Goal: Check status: Check status

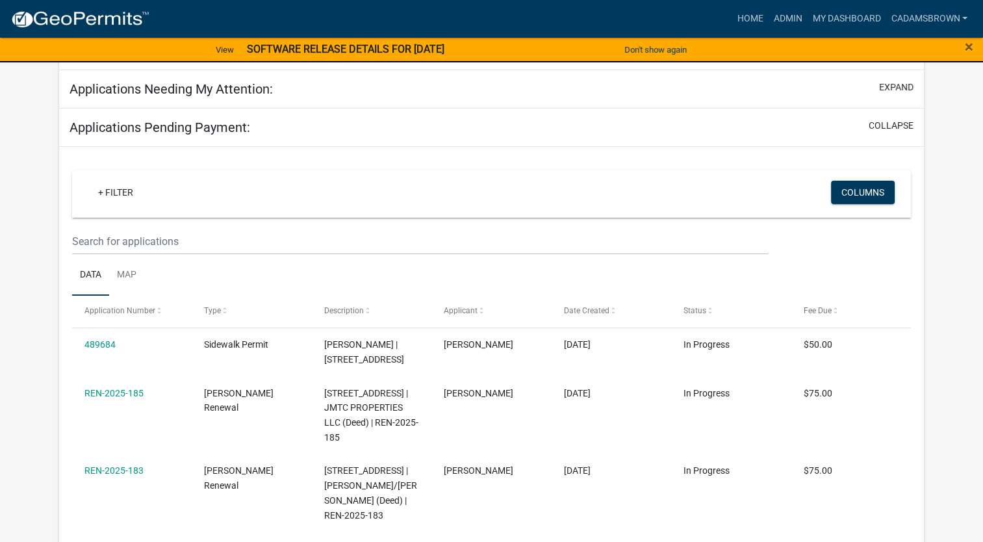
scroll to position [178, 0]
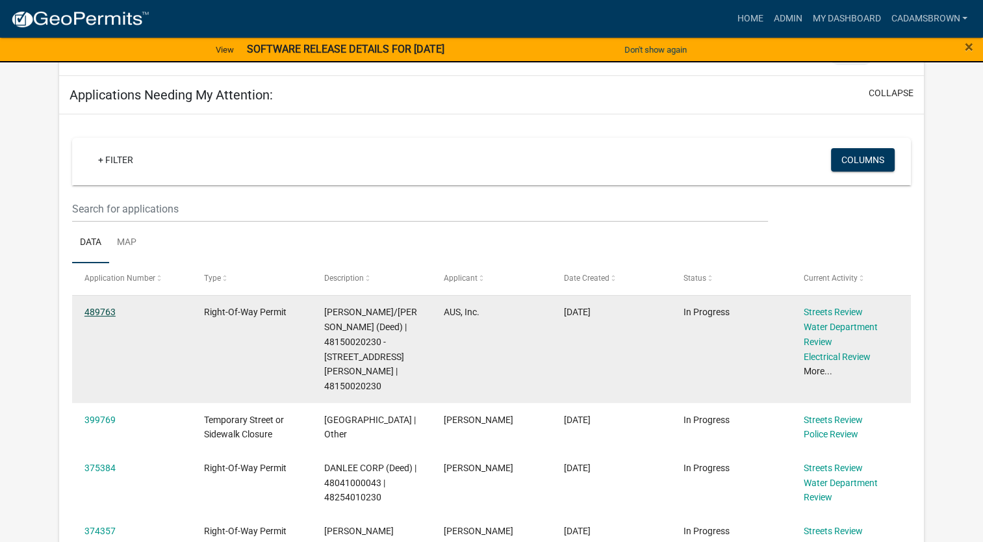
click at [104, 315] on link "489763" at bounding box center [99, 312] width 31 height 10
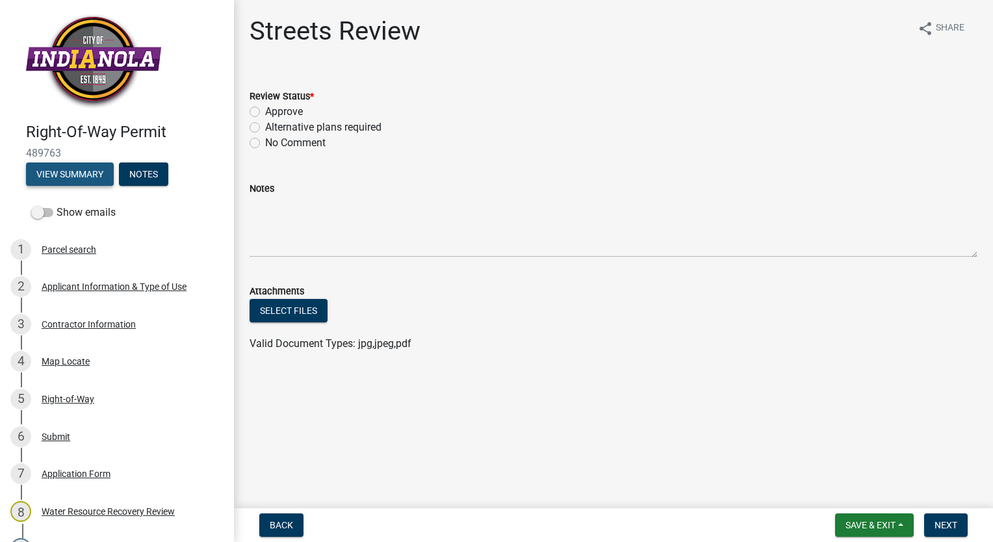
click at [86, 173] on button "View Summary" at bounding box center [70, 173] width 88 height 23
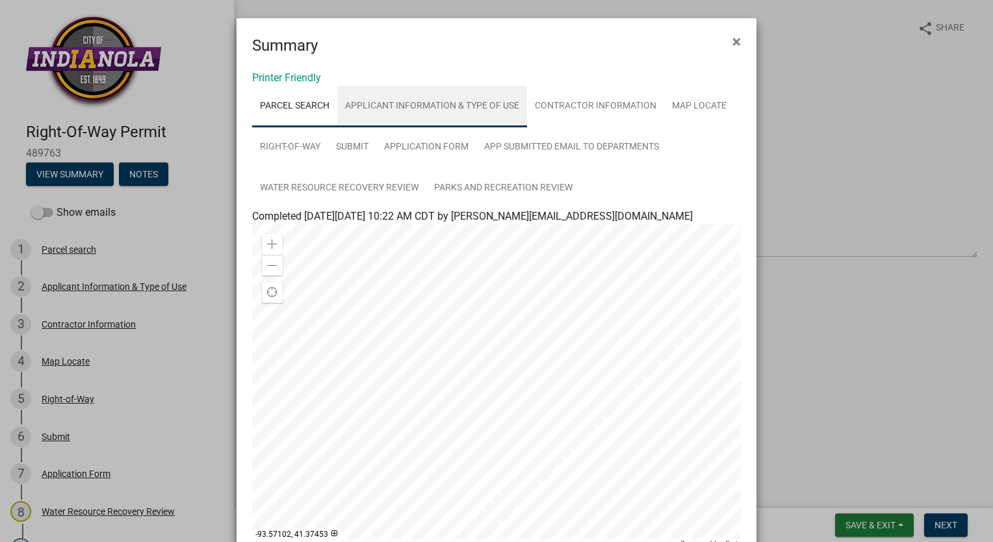
click at [378, 103] on link "Applicant Information & Type of Use" at bounding box center [432, 107] width 190 height 42
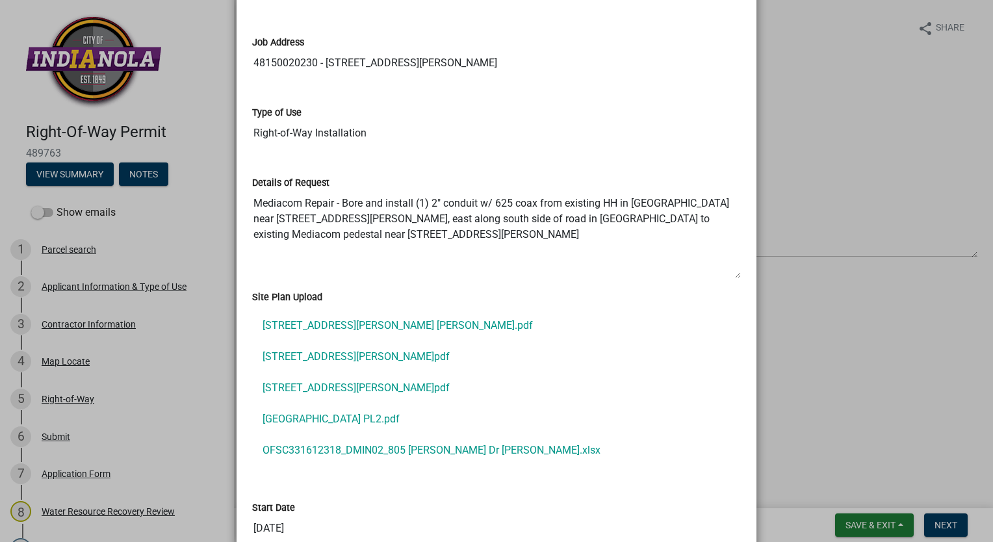
scroll to position [390, 0]
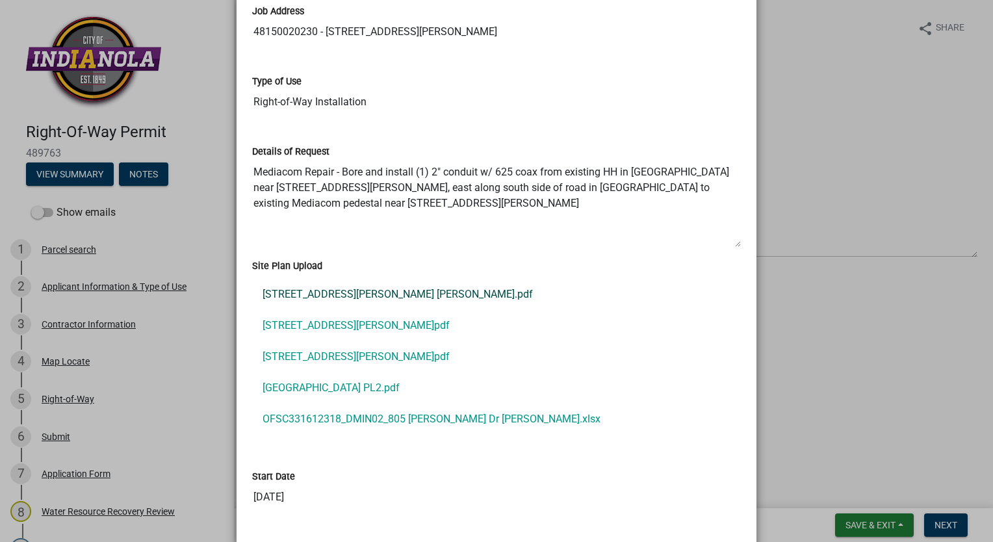
click at [337, 292] on link "805 Scott Felton Dr Loc.pdf" at bounding box center [496, 294] width 489 height 31
click at [281, 331] on link "805 Scott Felton Dr Rt.pdf" at bounding box center [496, 325] width 489 height 31
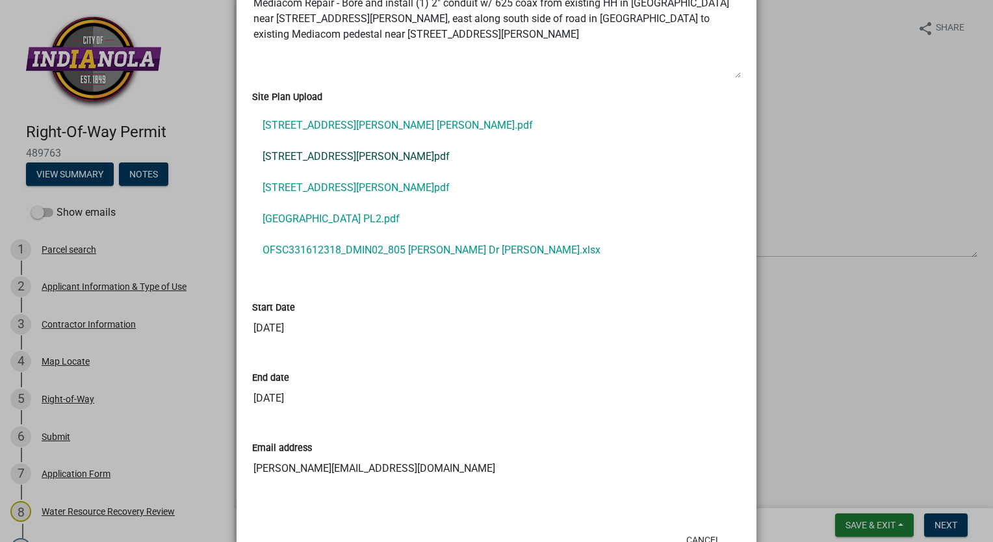
scroll to position [539, 0]
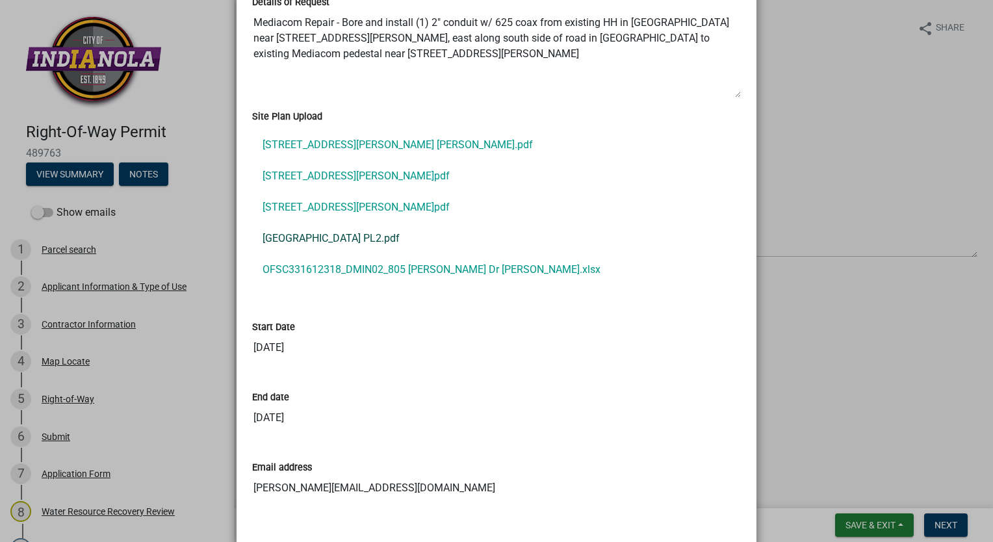
click at [353, 238] on link "Country Club Heights PL2.pdf" at bounding box center [496, 238] width 489 height 31
click at [411, 266] on link "OFSC331612318_DMIN02_805 Scott Felton Dr Indianola.xlsx" at bounding box center [496, 269] width 489 height 31
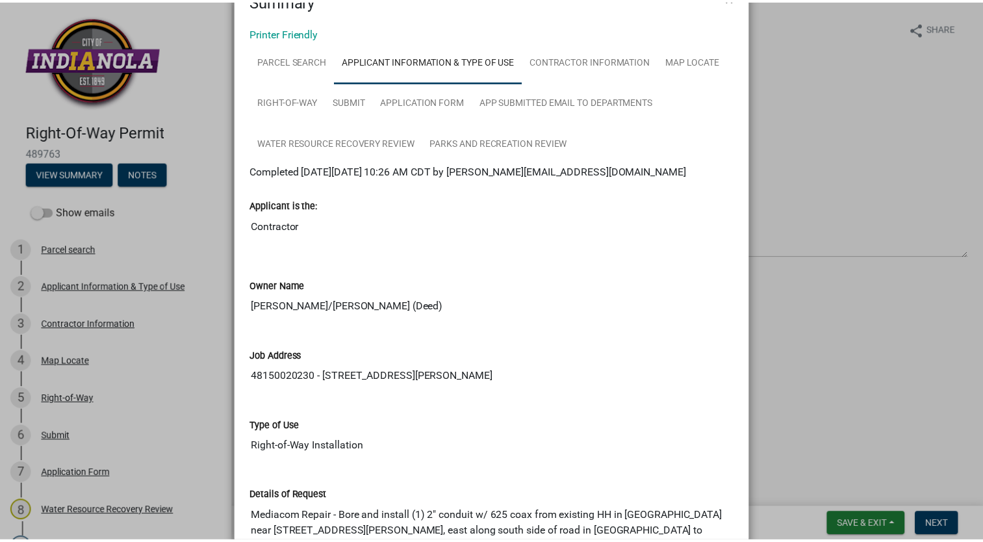
scroll to position [0, 0]
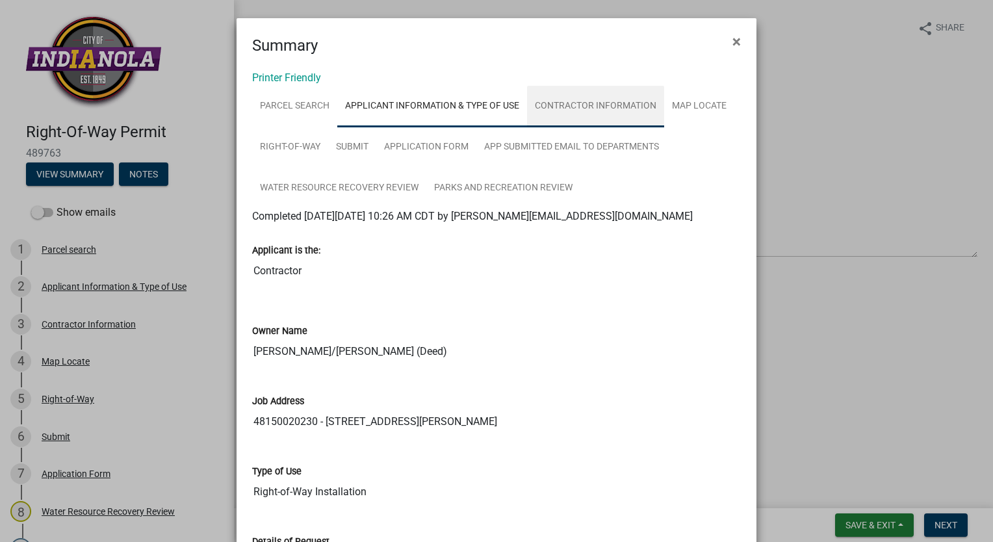
click at [564, 113] on link "Contractor Information" at bounding box center [595, 107] width 137 height 42
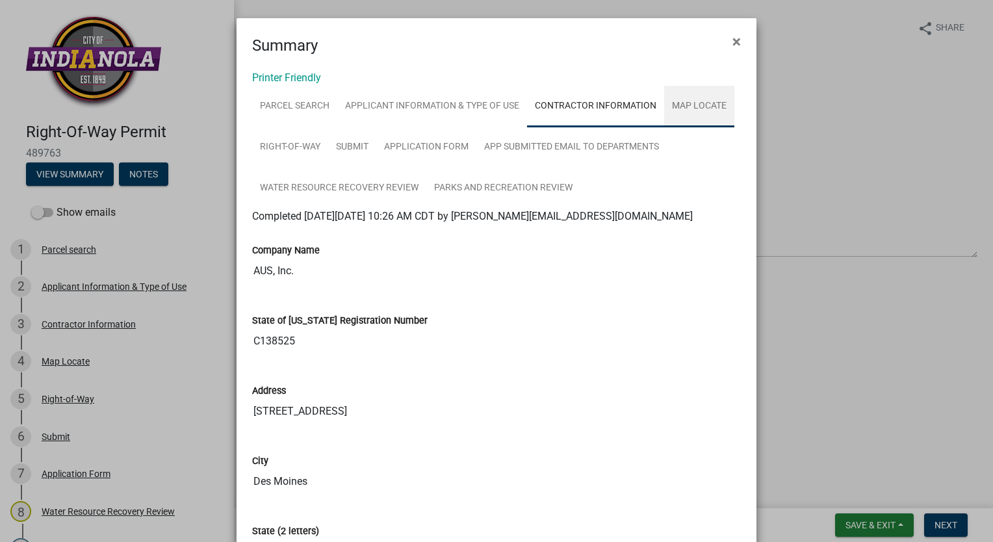
click at [693, 106] on link "Map Locate" at bounding box center [699, 107] width 70 height 42
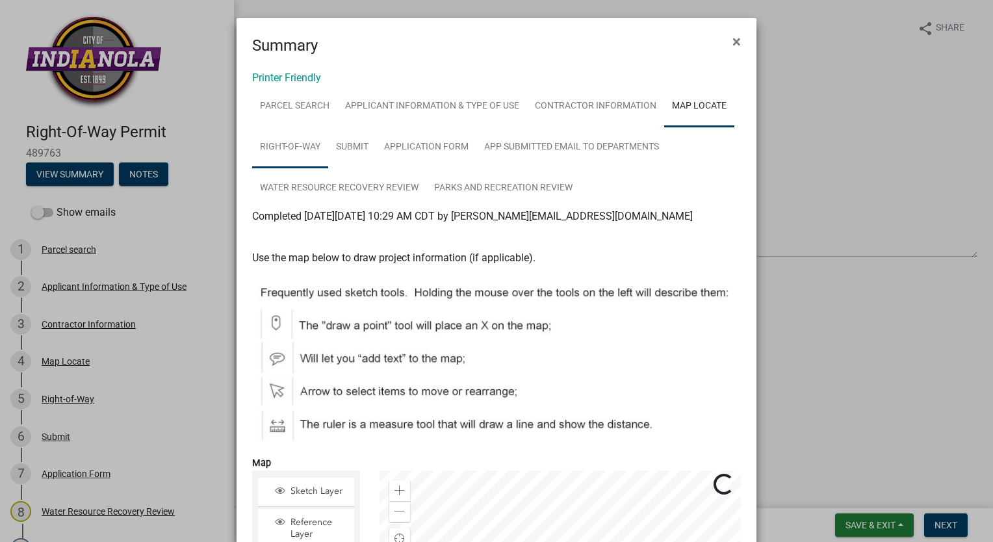
click at [309, 140] on link "Right-of-Way" at bounding box center [290, 148] width 76 height 42
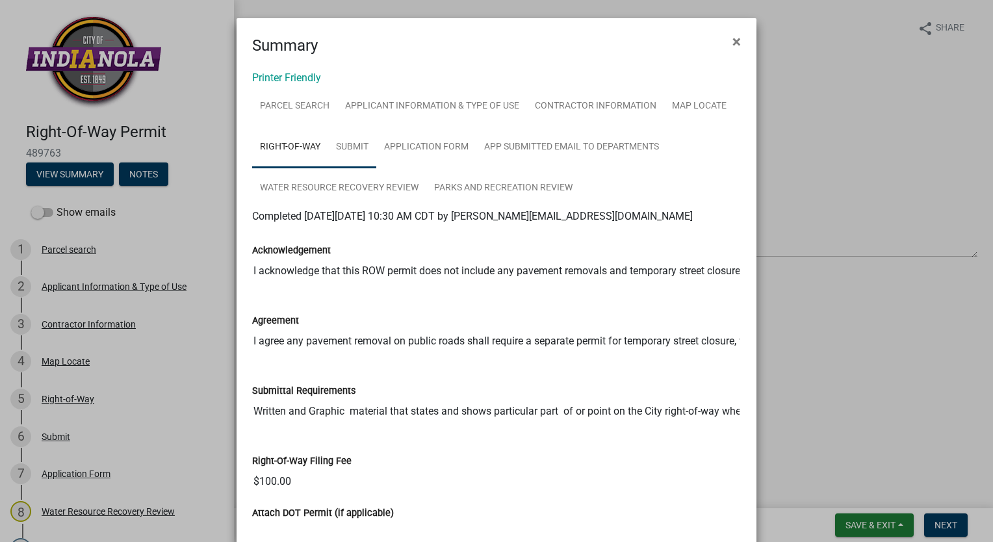
click at [343, 140] on link "Submit" at bounding box center [352, 148] width 48 height 42
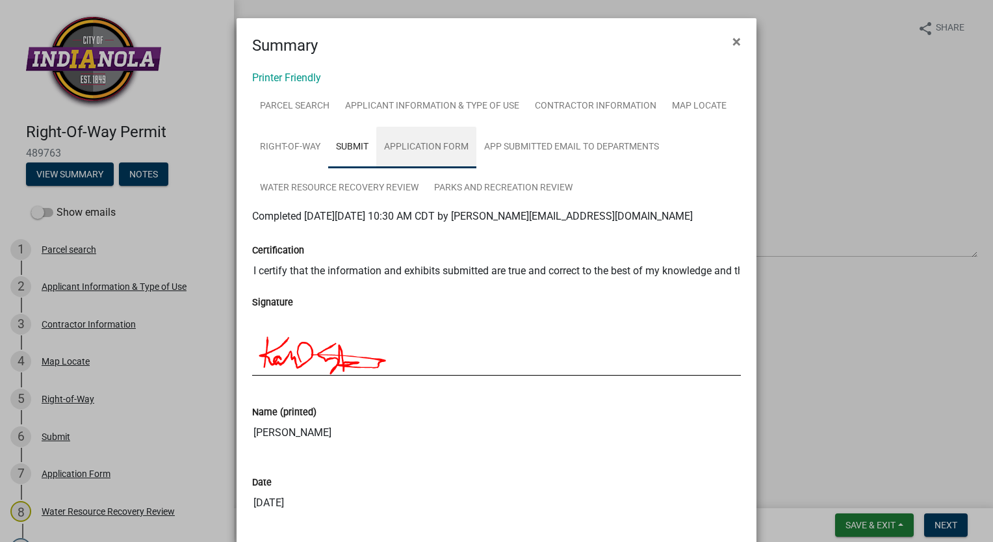
click at [426, 151] on link "Application Form" at bounding box center [426, 148] width 100 height 42
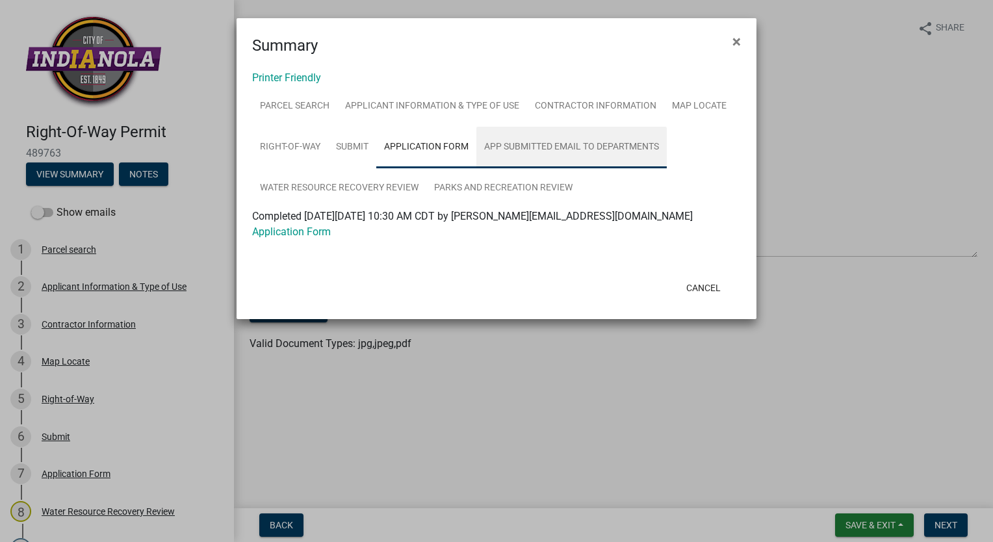
click at [533, 152] on link "App Submitted Email to Departments" at bounding box center [571, 148] width 190 height 42
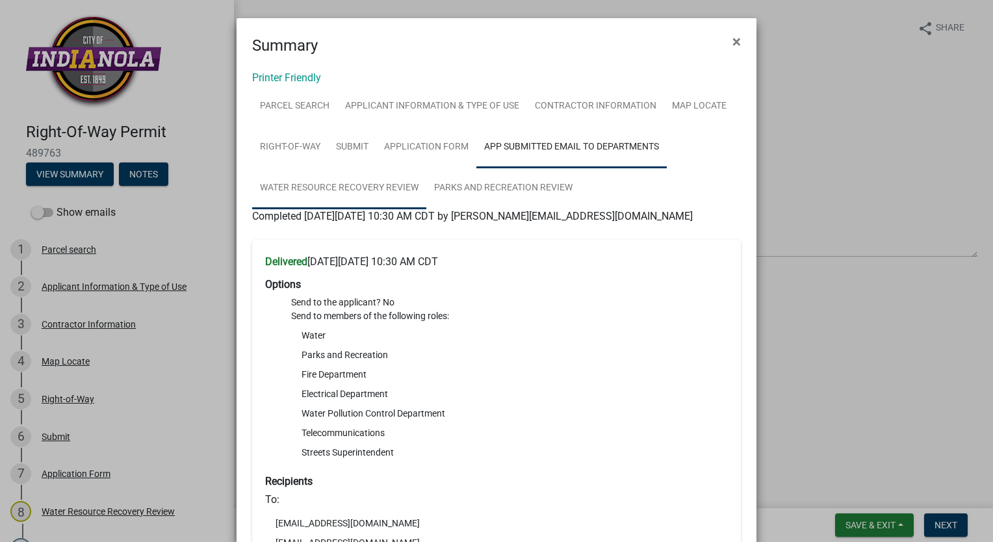
click at [308, 190] on link "Water Resource Recovery Review" at bounding box center [339, 189] width 174 height 42
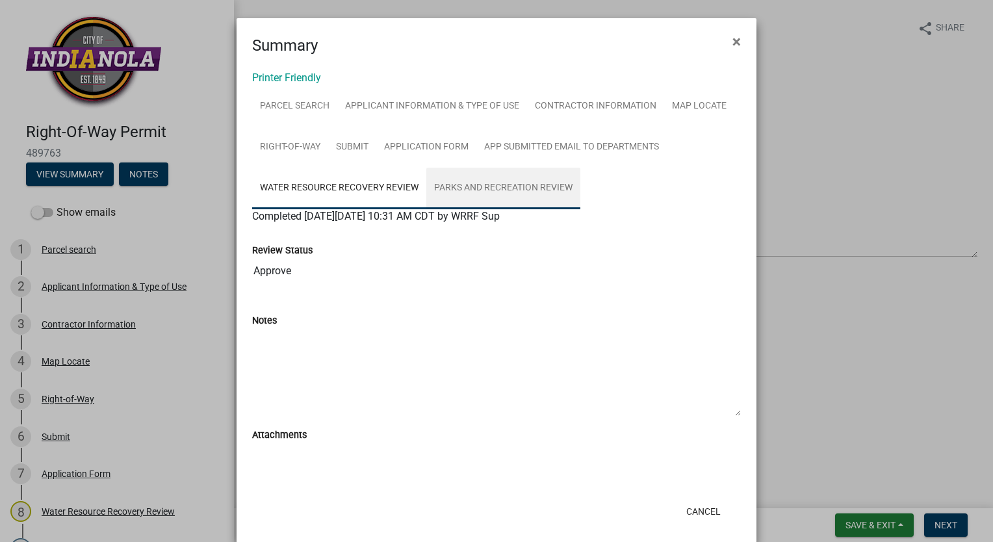
click at [457, 185] on link "Parks and Recreation Review" at bounding box center [503, 189] width 154 height 42
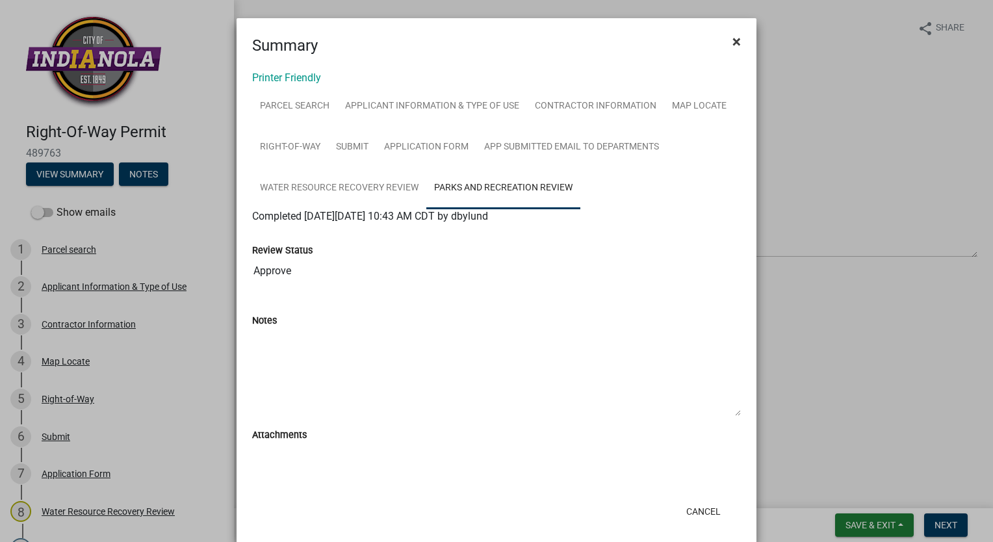
click at [734, 39] on span "×" at bounding box center [736, 41] width 8 height 18
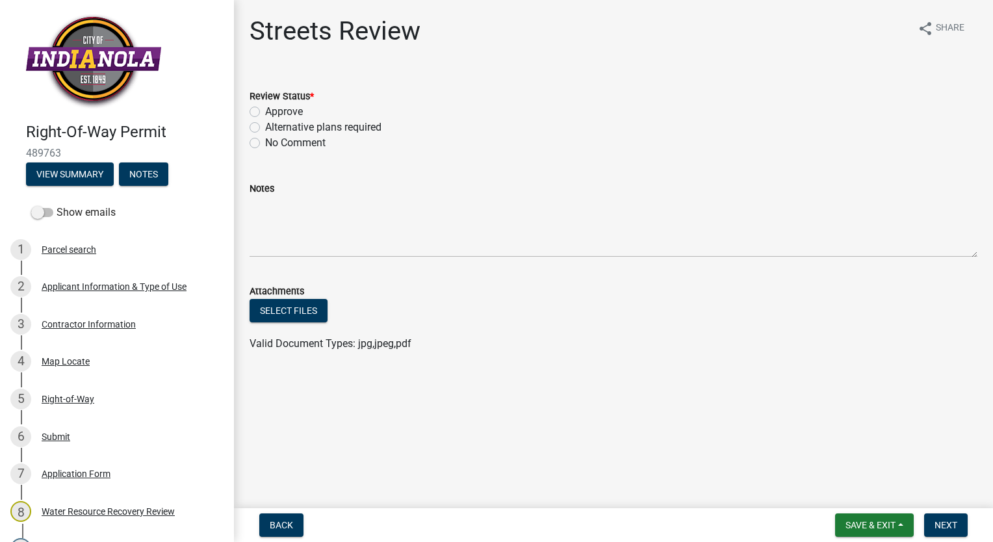
click at [265, 109] on label "Approve" at bounding box center [284, 112] width 38 height 16
click at [265, 109] on input "Approve" at bounding box center [269, 108] width 8 height 8
radio input "true"
click at [935, 524] on span "Next" at bounding box center [945, 525] width 23 height 10
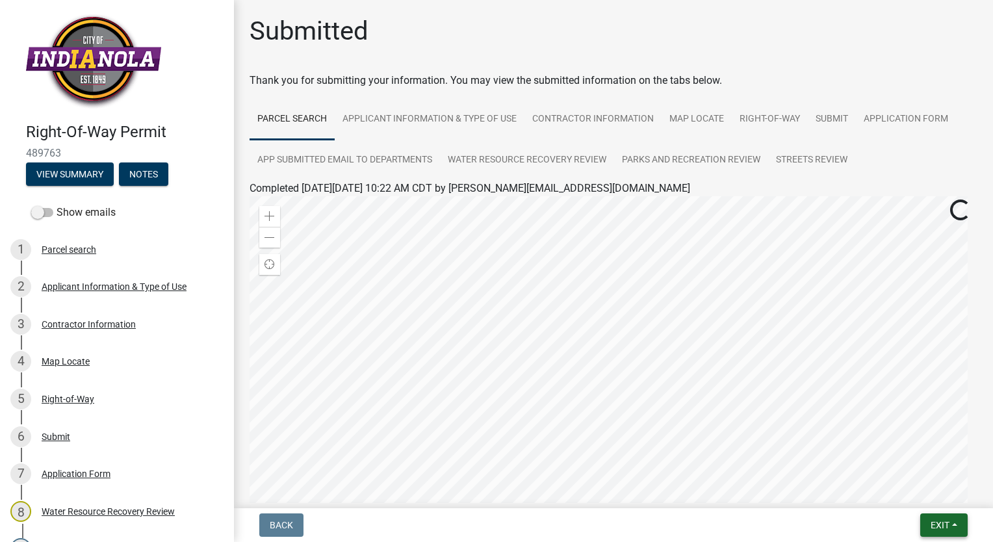
click at [935, 524] on span "Exit" at bounding box center [939, 525] width 19 height 10
click at [923, 492] on button "Save & Exit" at bounding box center [916, 491] width 104 height 31
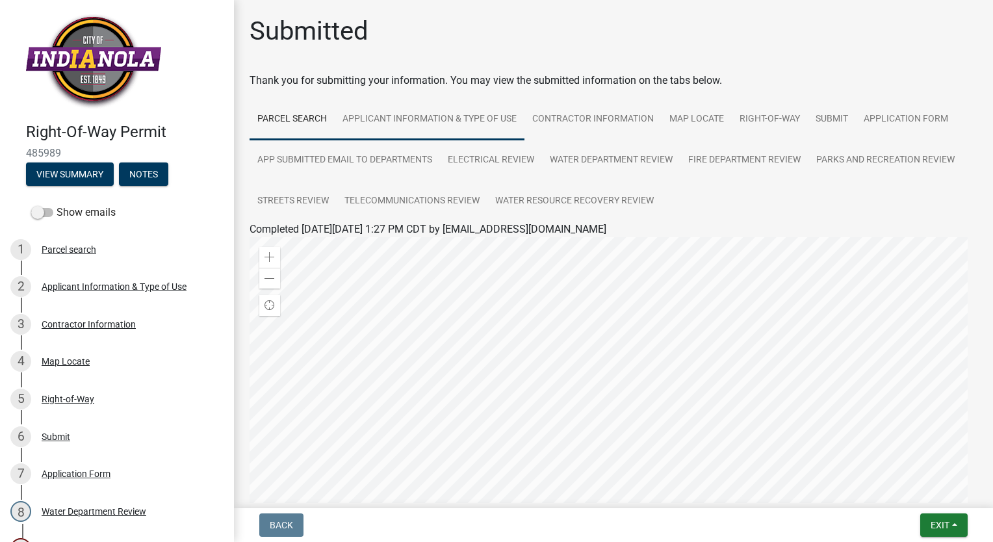
click at [433, 125] on link "Applicant Information & Type of Use" at bounding box center [430, 120] width 190 height 42
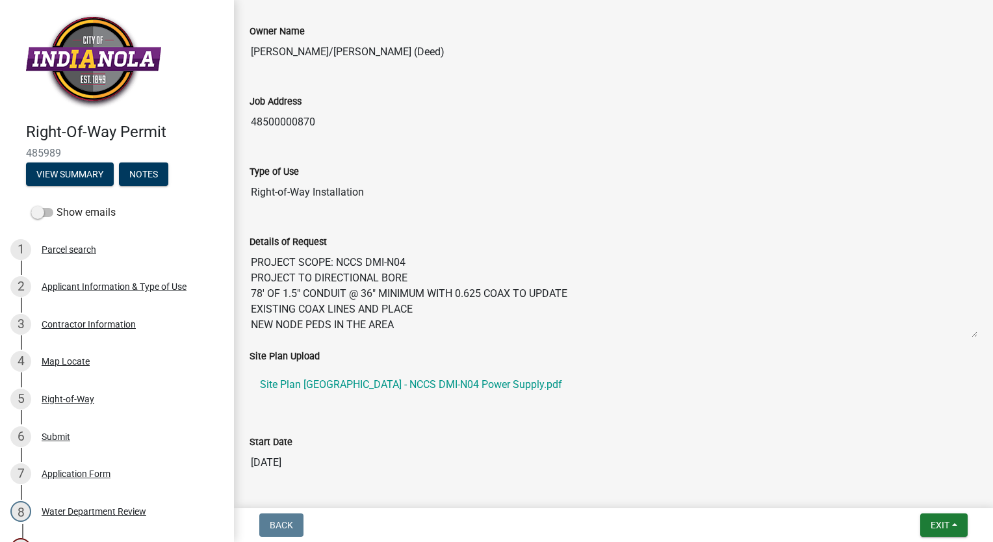
scroll to position [325, 0]
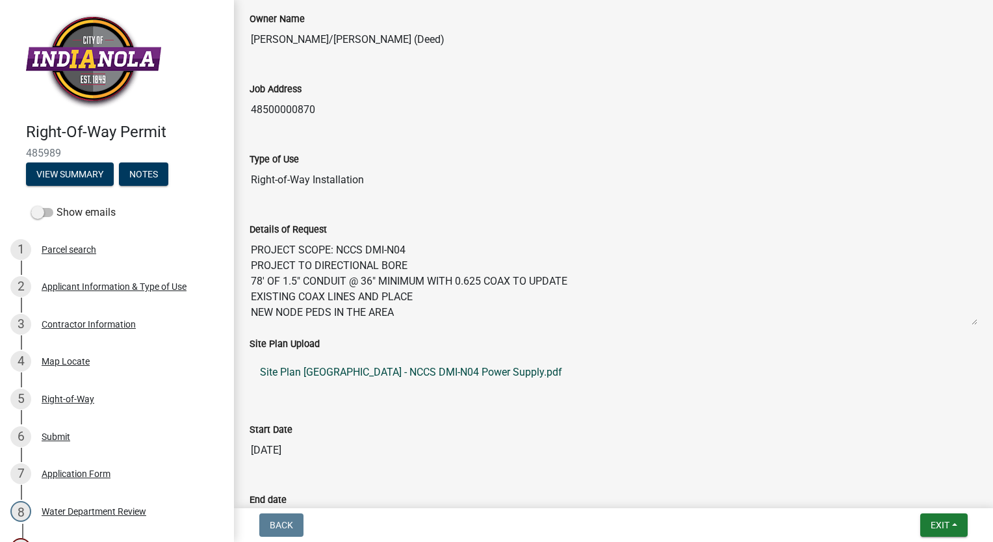
click at [371, 369] on link "Site Plan [GEOGRAPHIC_DATA] - NCCS DMI-N04 Power Supply.pdf" at bounding box center [613, 372] width 728 height 31
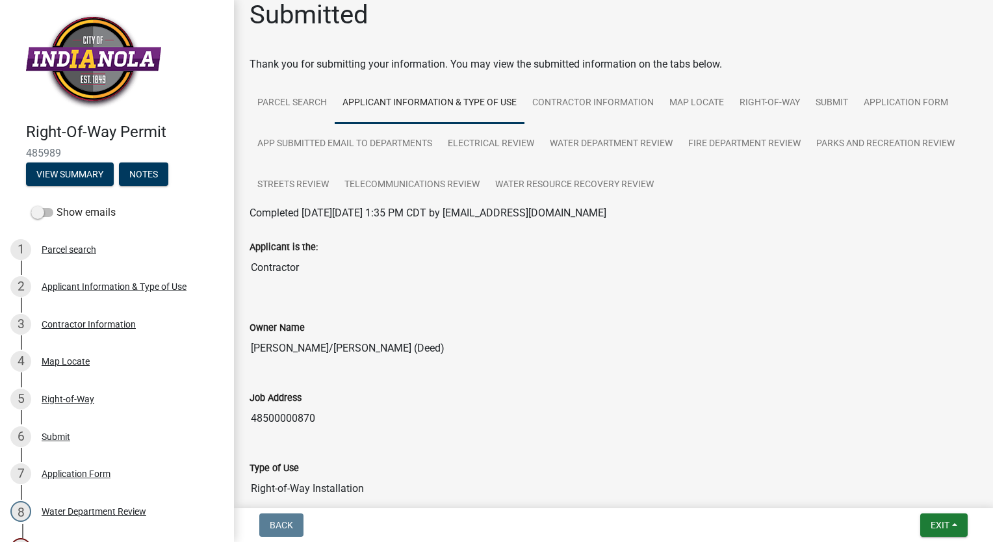
scroll to position [0, 0]
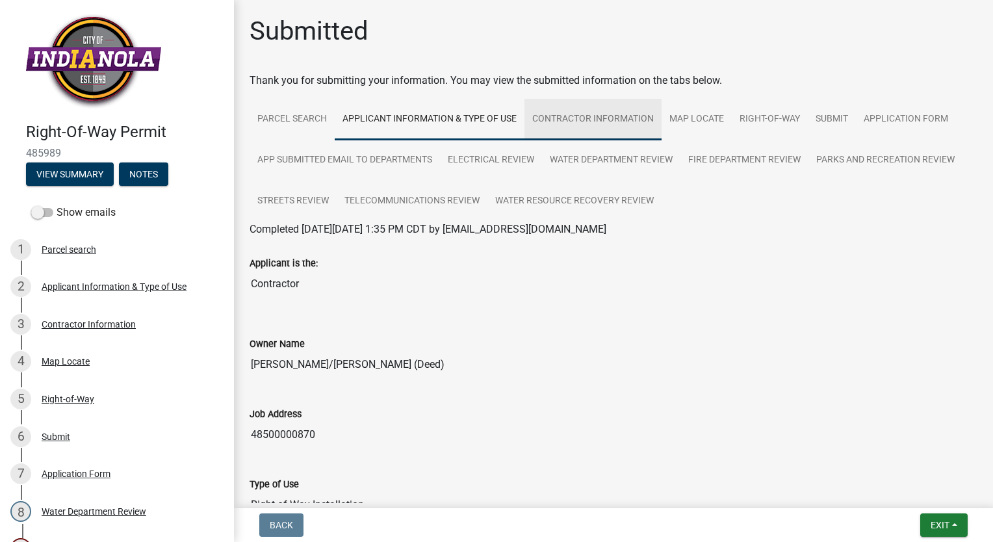
click at [608, 114] on link "Contractor Information" at bounding box center [592, 120] width 137 height 42
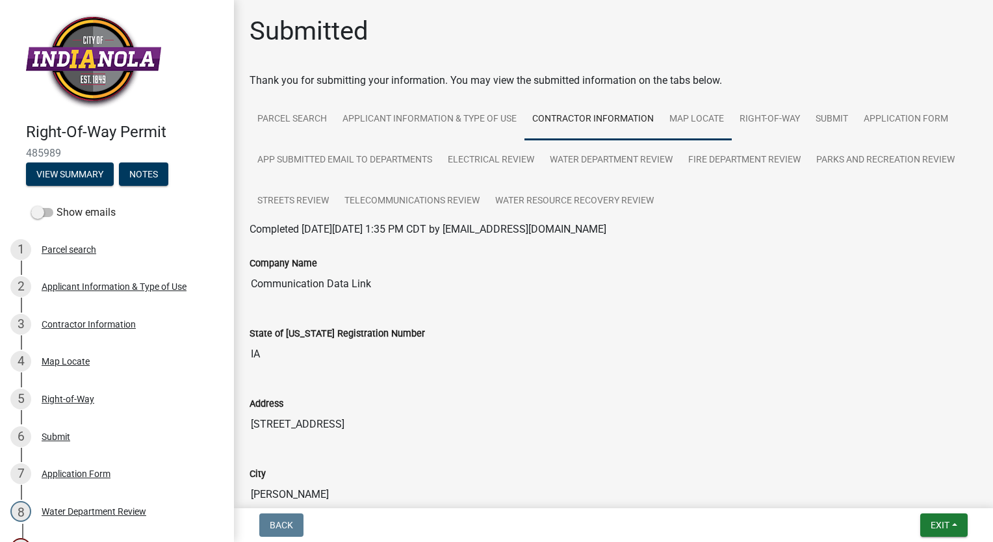
click at [699, 119] on link "Map Locate" at bounding box center [696, 120] width 70 height 42
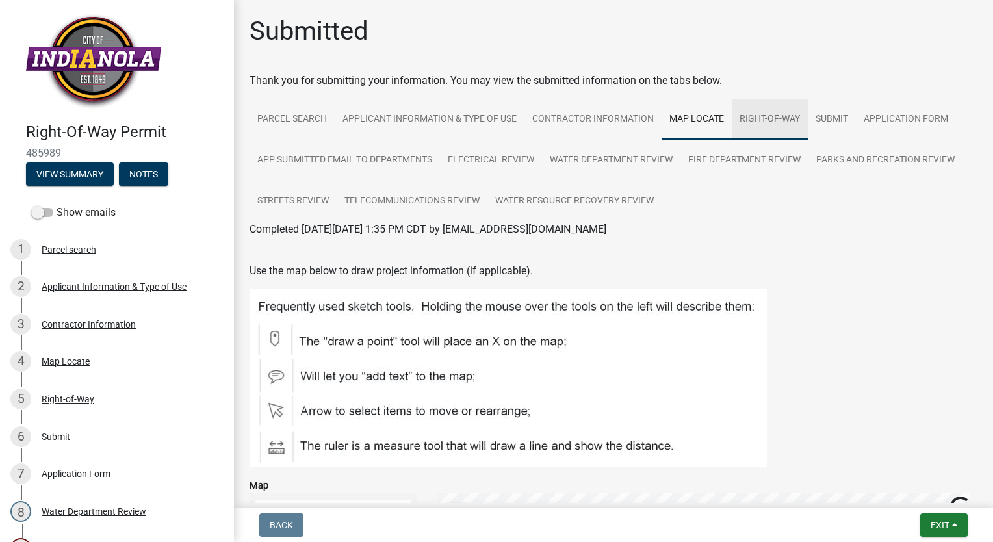
click at [794, 122] on link "Right-of-Way" at bounding box center [770, 120] width 76 height 42
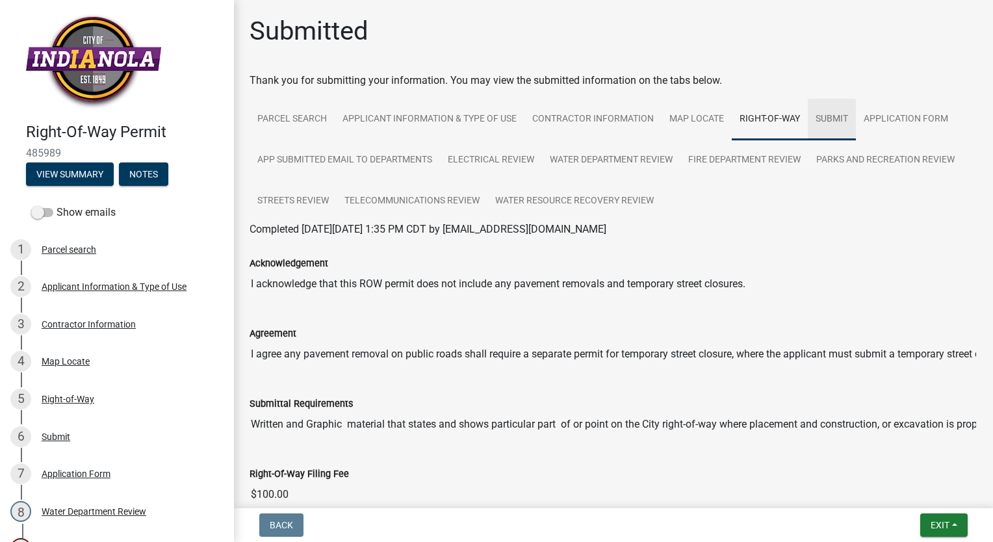
click at [834, 118] on link "Submit" at bounding box center [832, 120] width 48 height 42
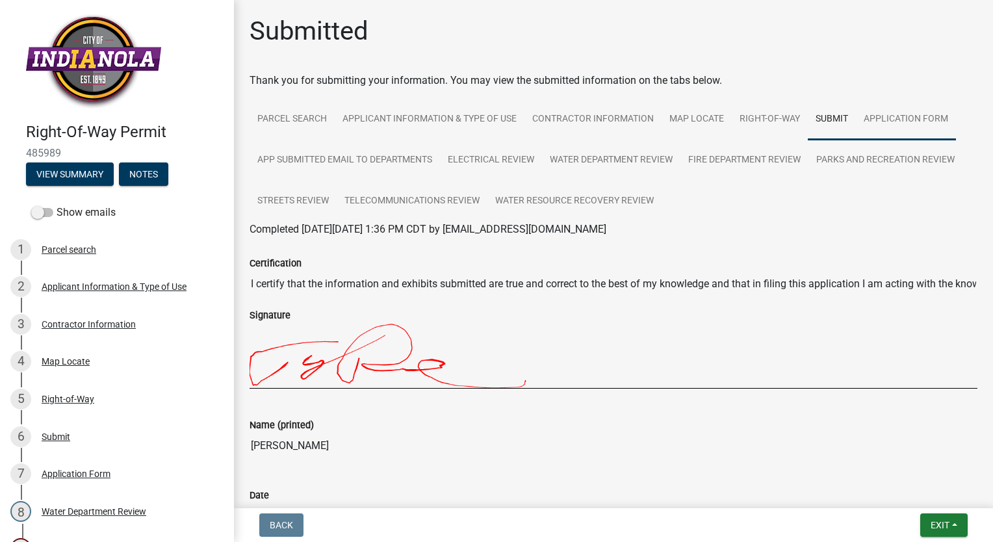
click at [883, 121] on link "Application Form" at bounding box center [906, 120] width 100 height 42
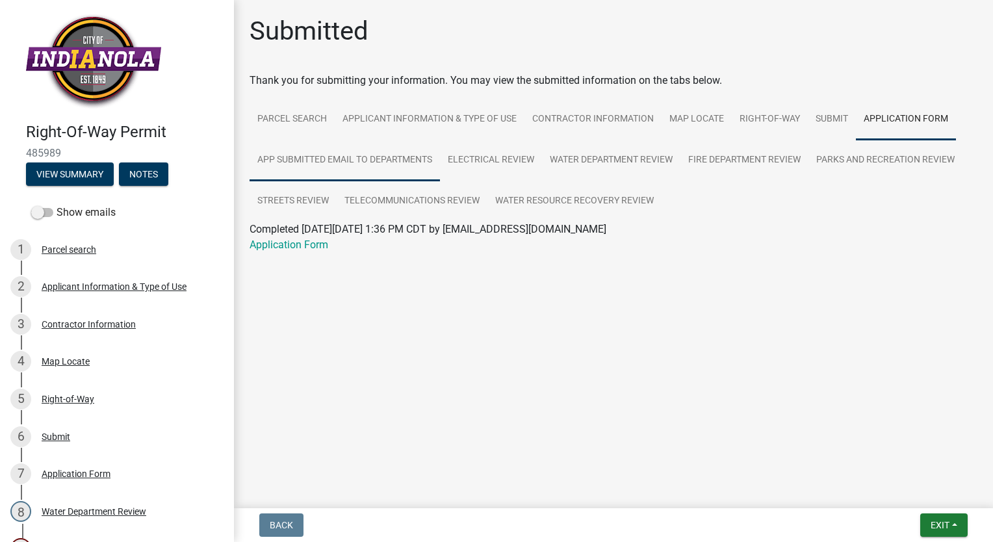
click at [324, 159] on link "App Submitted Email to Departments" at bounding box center [344, 161] width 190 height 42
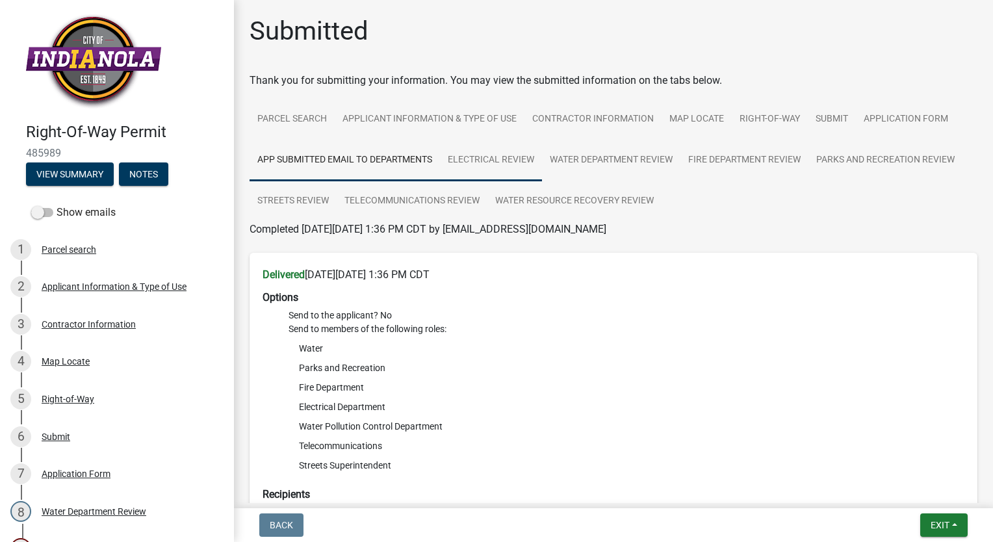
click at [528, 164] on link "Electrical Review" at bounding box center [491, 161] width 102 height 42
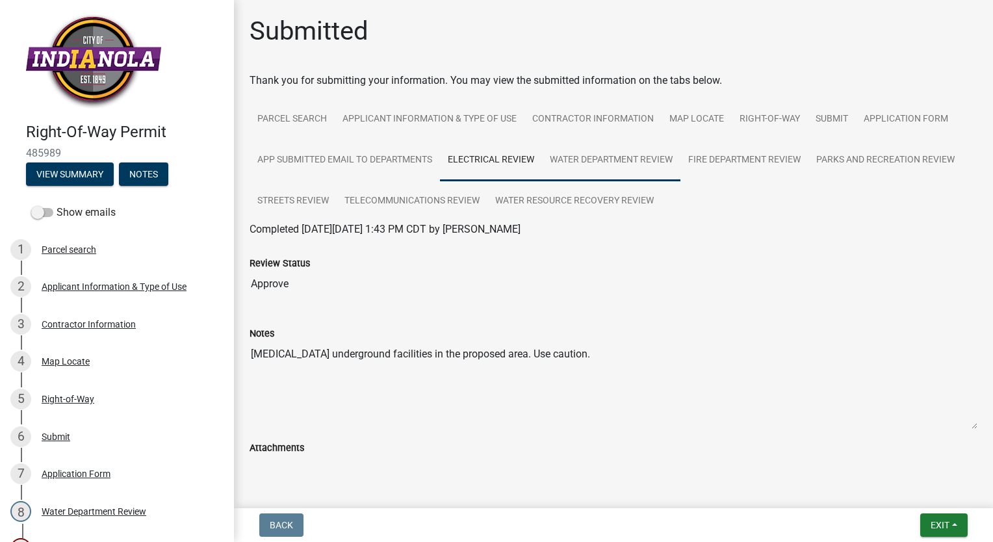
click at [643, 162] on link "Water Department Review" at bounding box center [611, 161] width 138 height 42
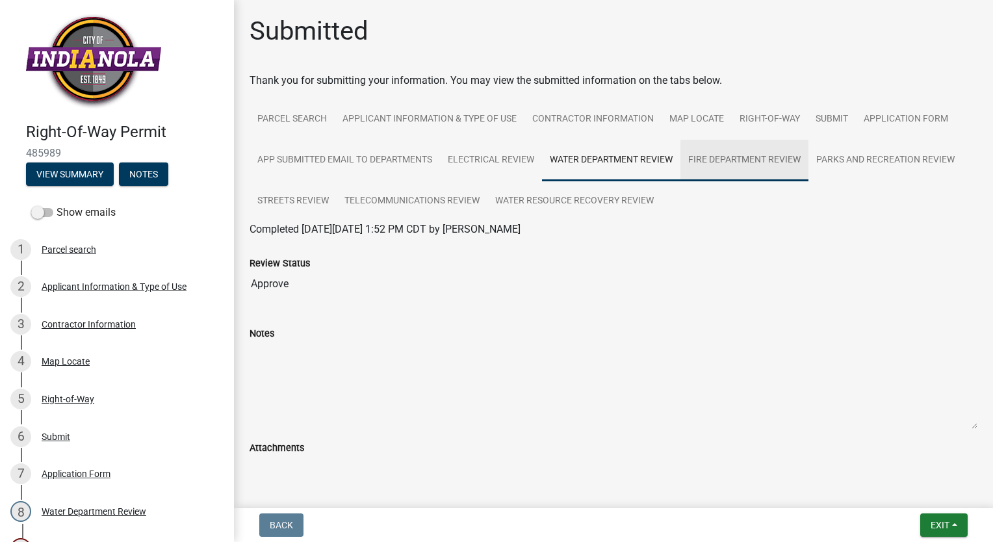
click at [715, 165] on link "Fire Department Review" at bounding box center [744, 161] width 128 height 42
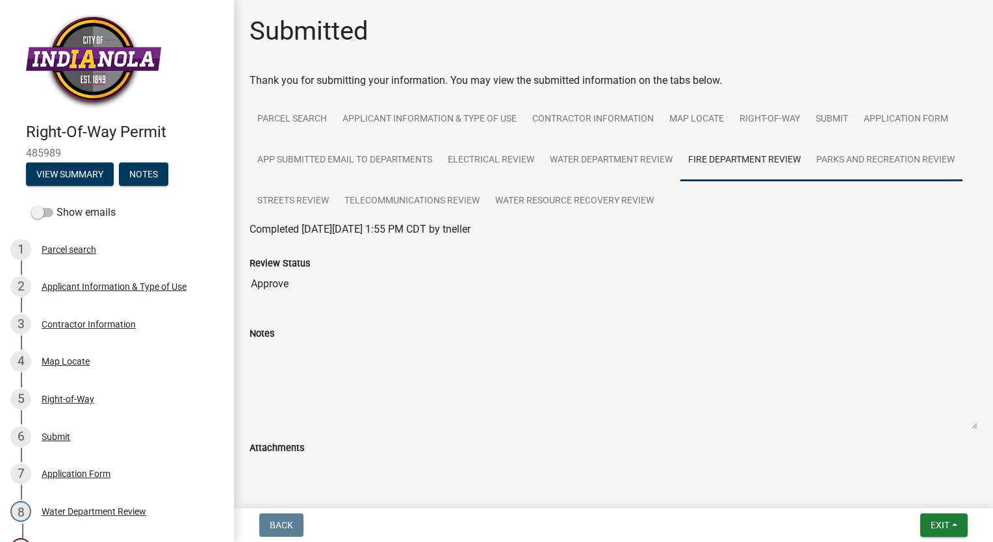
click at [858, 170] on link "Parks and Recreation Review" at bounding box center [885, 161] width 154 height 42
click at [298, 199] on link "Streets Review" at bounding box center [292, 202] width 87 height 42
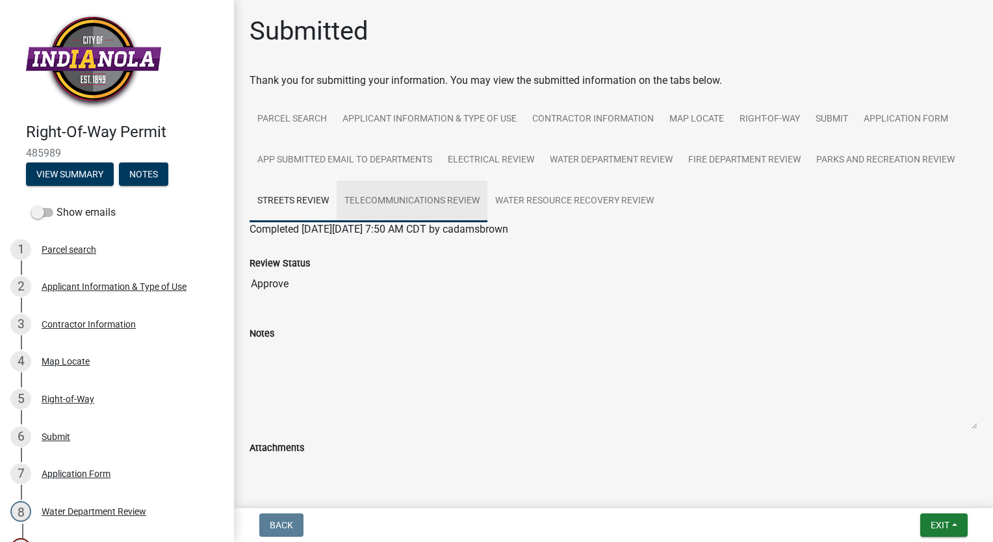
click at [396, 199] on link "Telecommunications Review" at bounding box center [412, 202] width 151 height 42
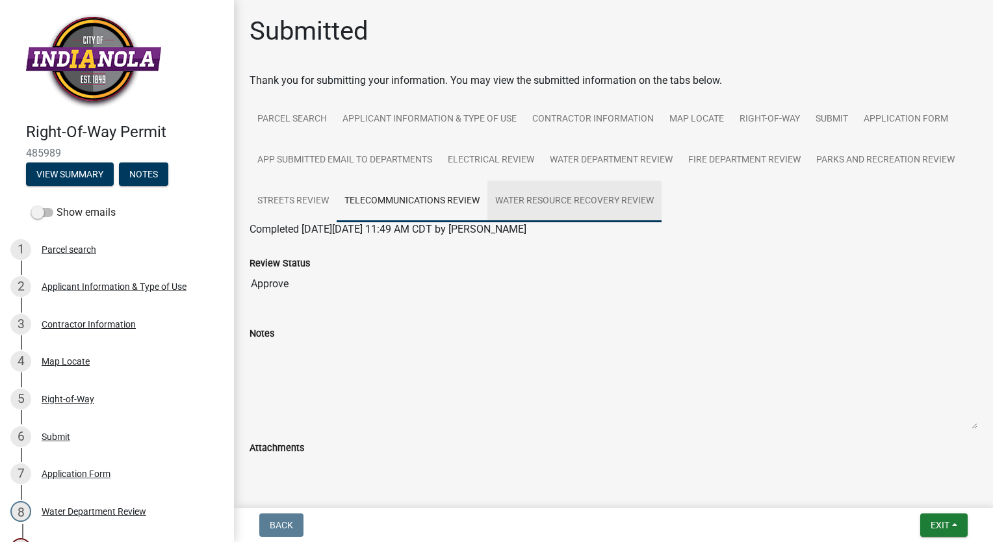
click at [540, 205] on link "Water Resource Recovery Review" at bounding box center [574, 202] width 174 height 42
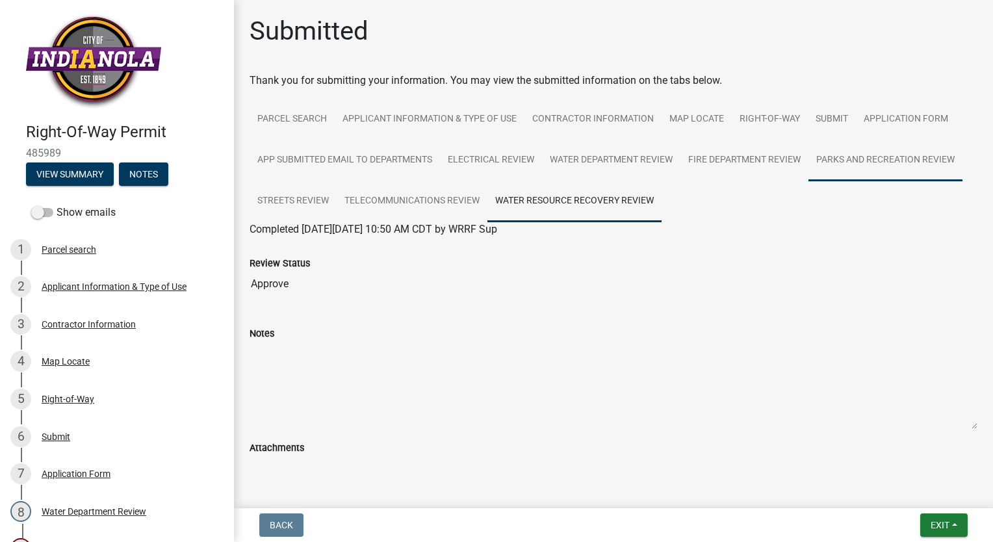
click at [861, 155] on link "Parks and Recreation Review" at bounding box center [885, 161] width 154 height 42
click at [613, 197] on link "Water Resource Recovery Review" at bounding box center [574, 202] width 174 height 42
click at [444, 192] on link "Telecommunications Review" at bounding box center [412, 202] width 151 height 42
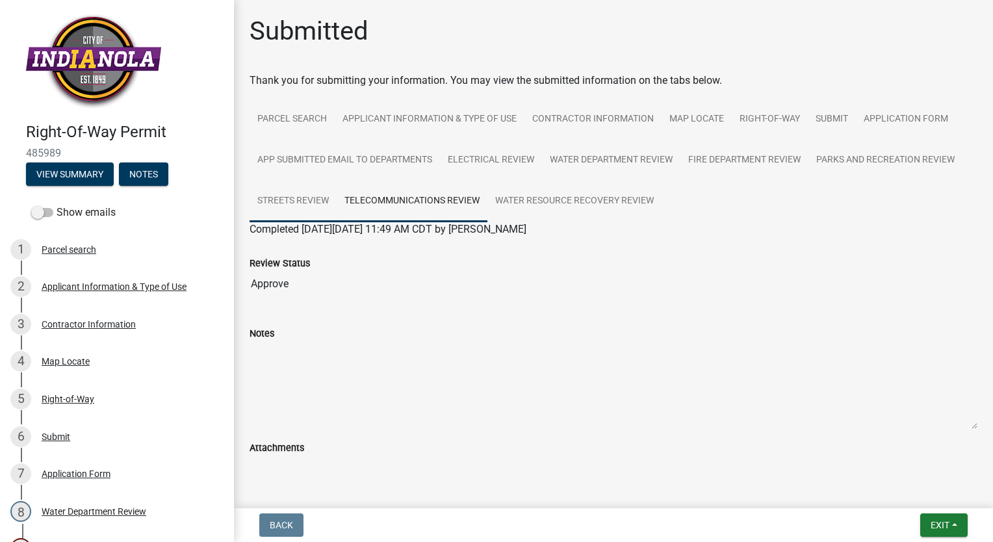
click at [275, 197] on link "Streets Review" at bounding box center [292, 202] width 87 height 42
click at [500, 162] on link "Electrical Review" at bounding box center [491, 161] width 102 height 42
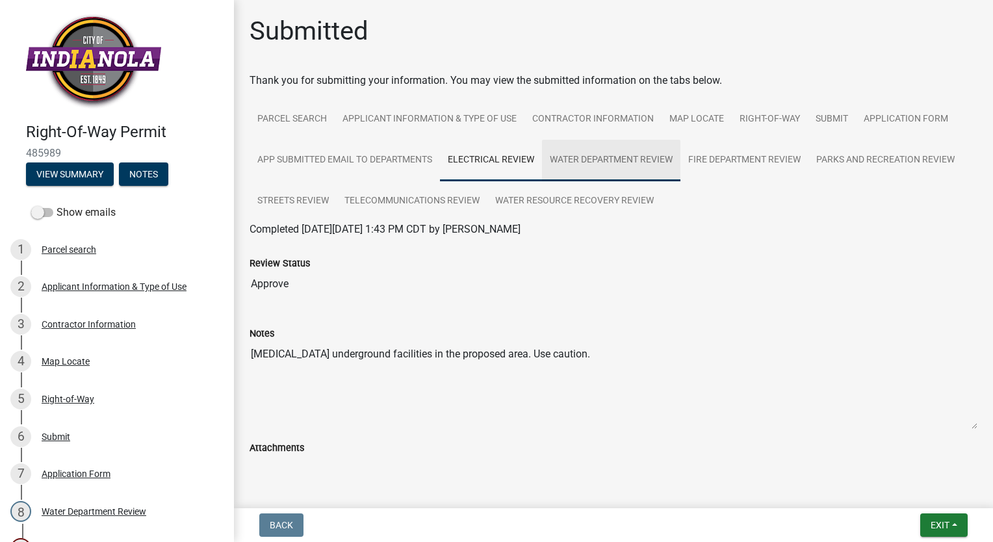
click at [607, 159] on link "Water Department Review" at bounding box center [611, 161] width 138 height 42
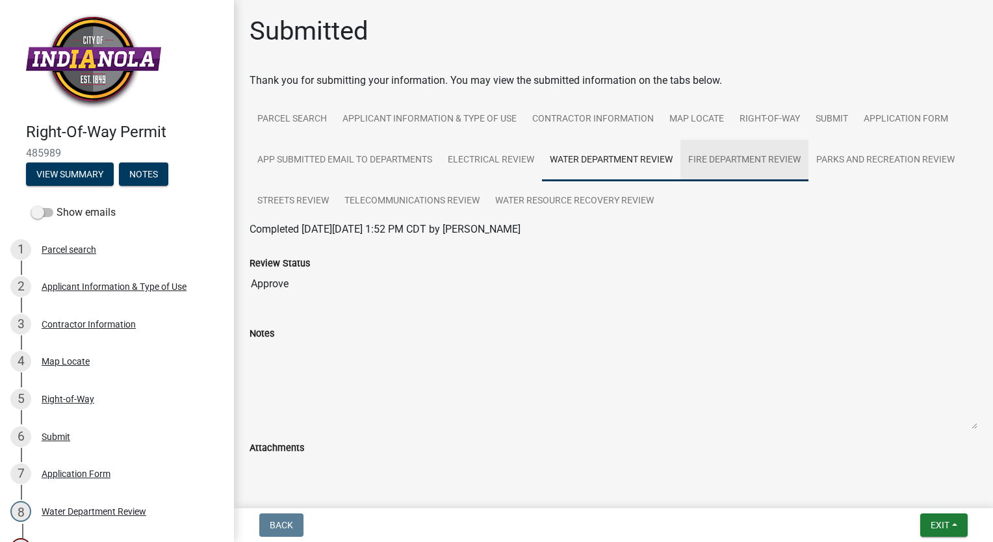
click at [721, 161] on link "Fire Department Review" at bounding box center [744, 161] width 128 height 42
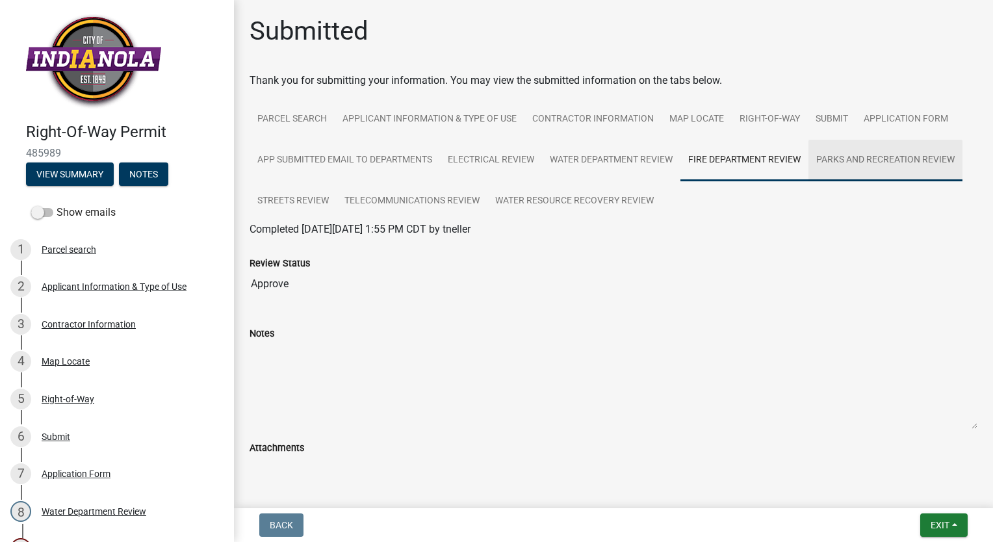
click at [858, 162] on link "Parks and Recreation Review" at bounding box center [885, 161] width 154 height 42
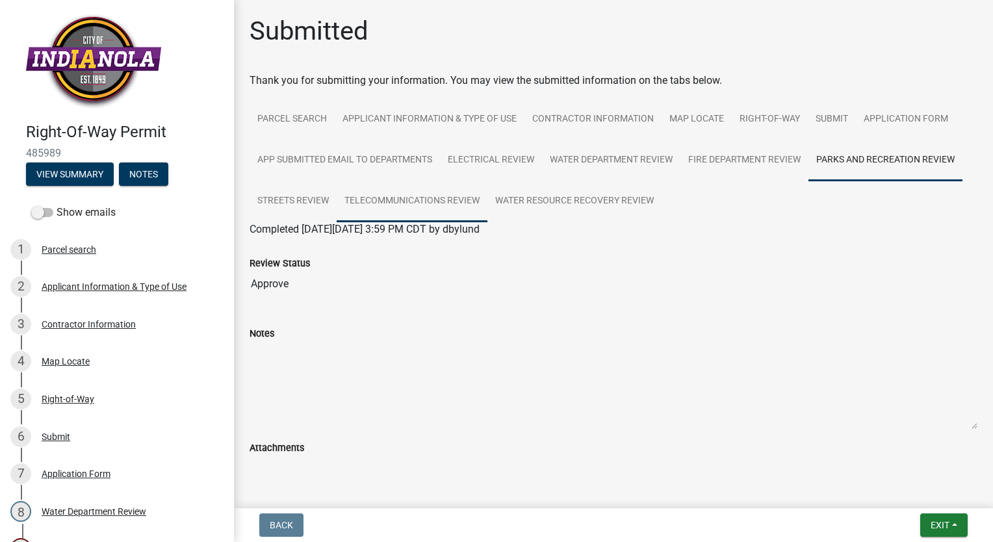
click at [429, 202] on link "Telecommunications Review" at bounding box center [412, 202] width 151 height 42
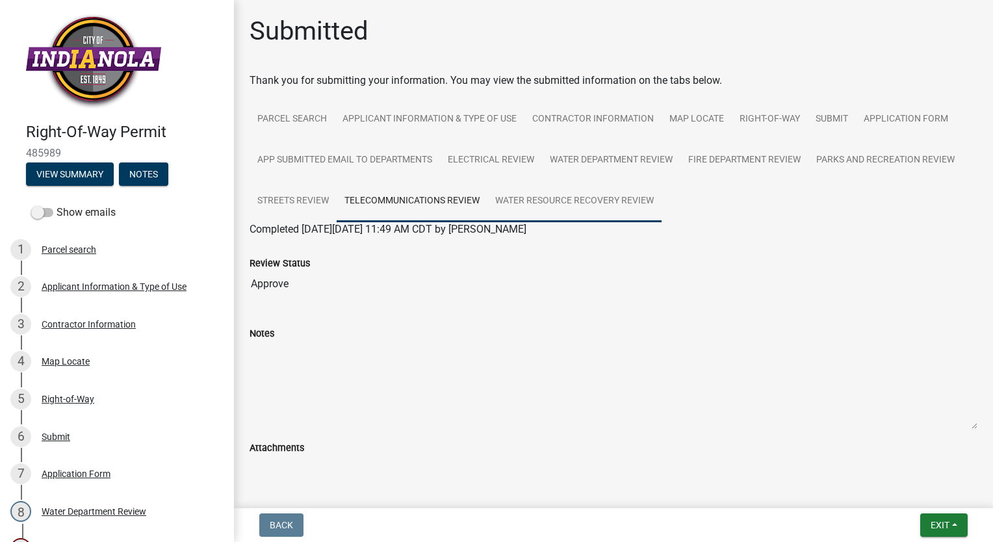
click at [554, 194] on link "Water Resource Recovery Review" at bounding box center [574, 202] width 174 height 42
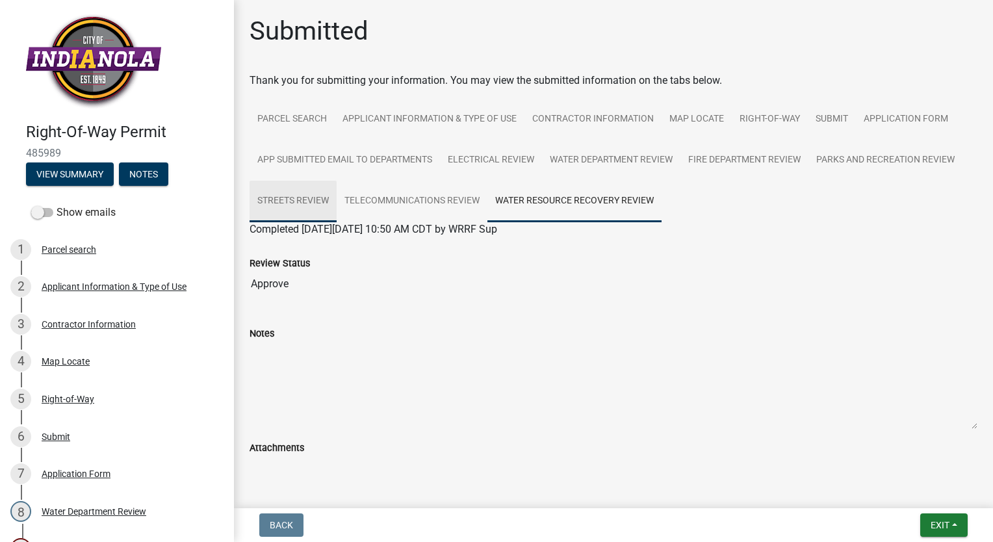
click at [323, 203] on link "Streets Review" at bounding box center [292, 202] width 87 height 42
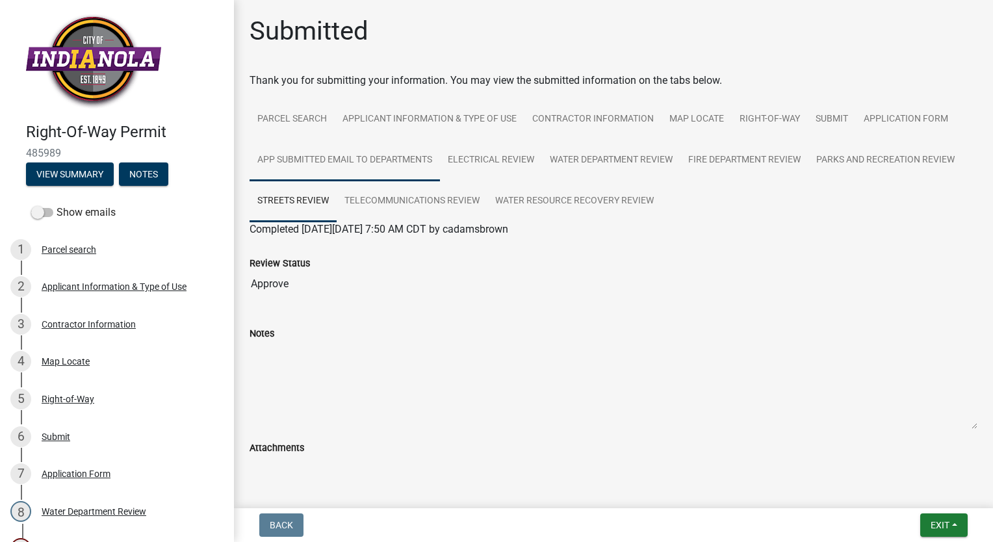
click at [316, 163] on link "App Submitted Email to Departments" at bounding box center [344, 161] width 190 height 42
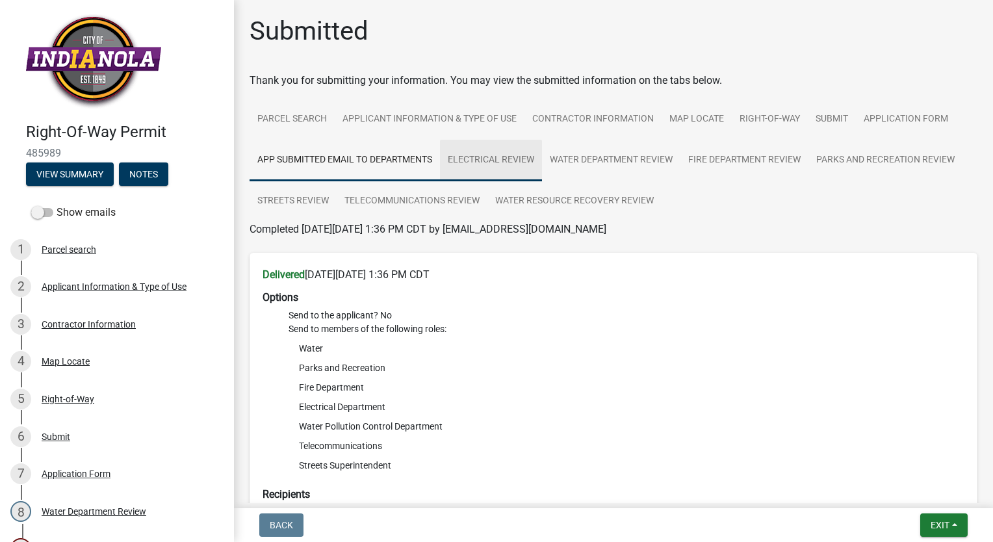
click at [484, 157] on link "Electrical Review" at bounding box center [491, 161] width 102 height 42
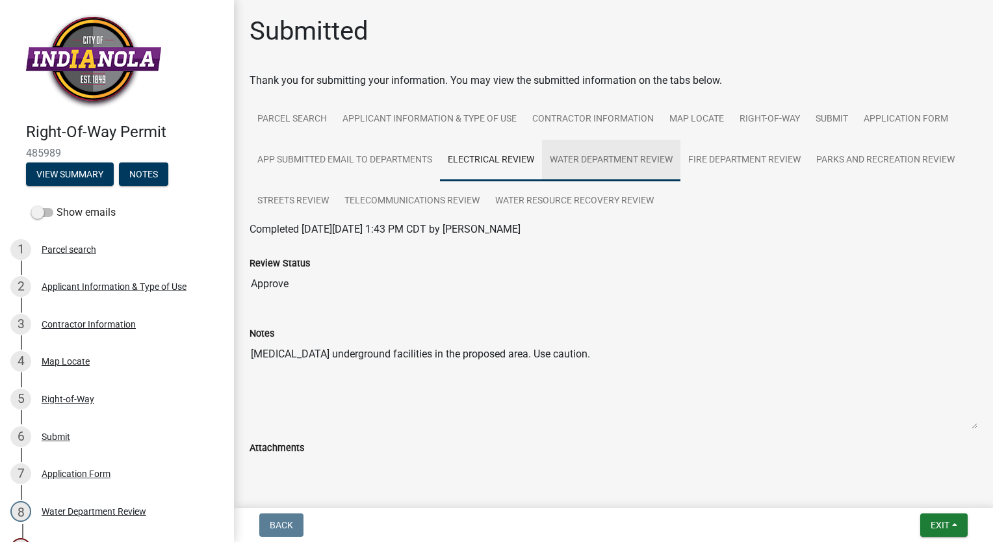
click at [594, 157] on link "Water Department Review" at bounding box center [611, 161] width 138 height 42
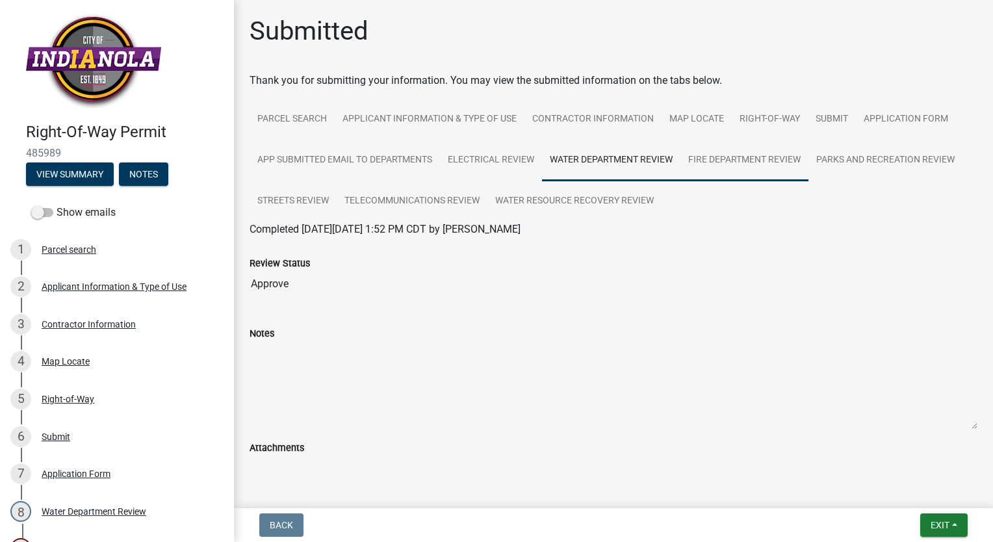
click at [708, 155] on link "Fire Department Review" at bounding box center [744, 161] width 128 height 42
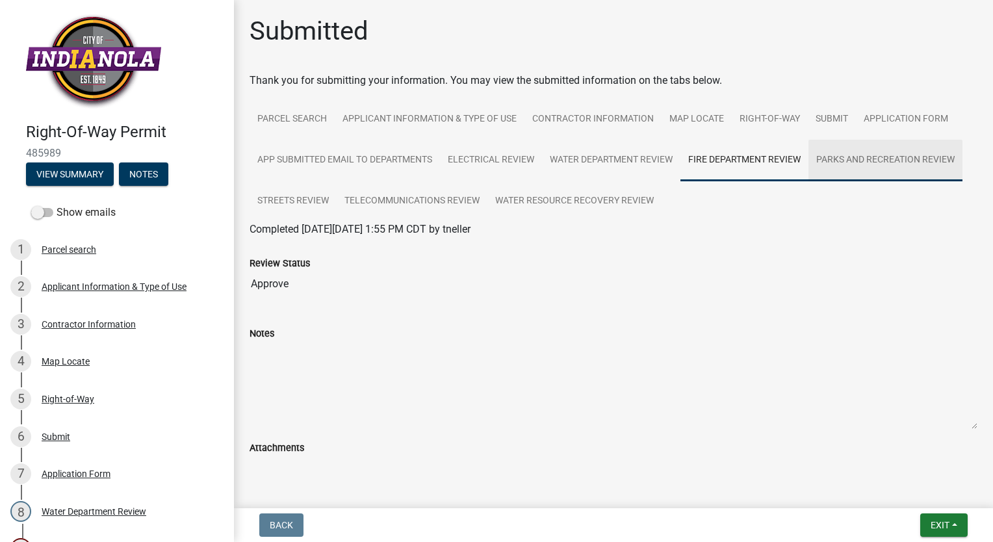
click at [847, 167] on link "Parks and Recreation Review" at bounding box center [885, 161] width 154 height 42
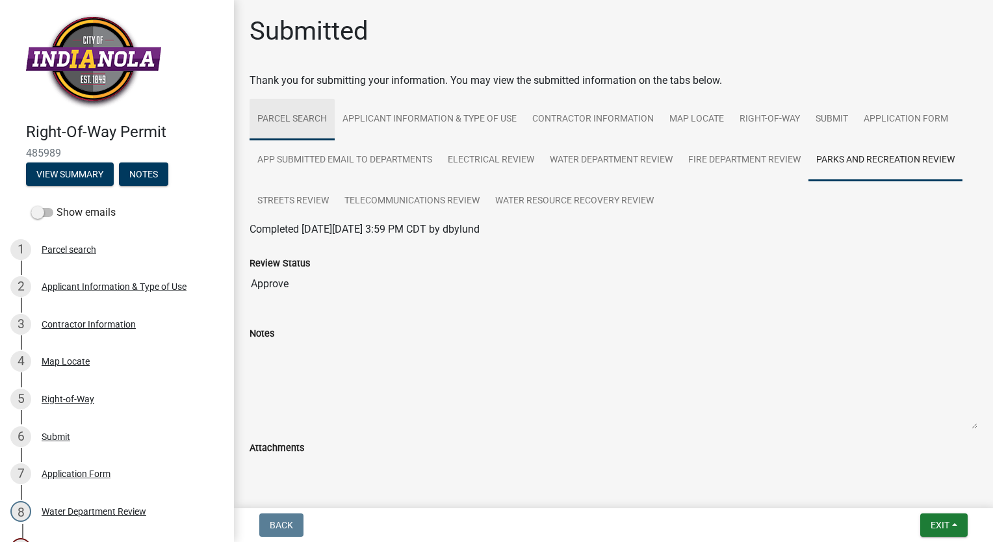
click at [294, 130] on link "Parcel search" at bounding box center [291, 120] width 85 height 42
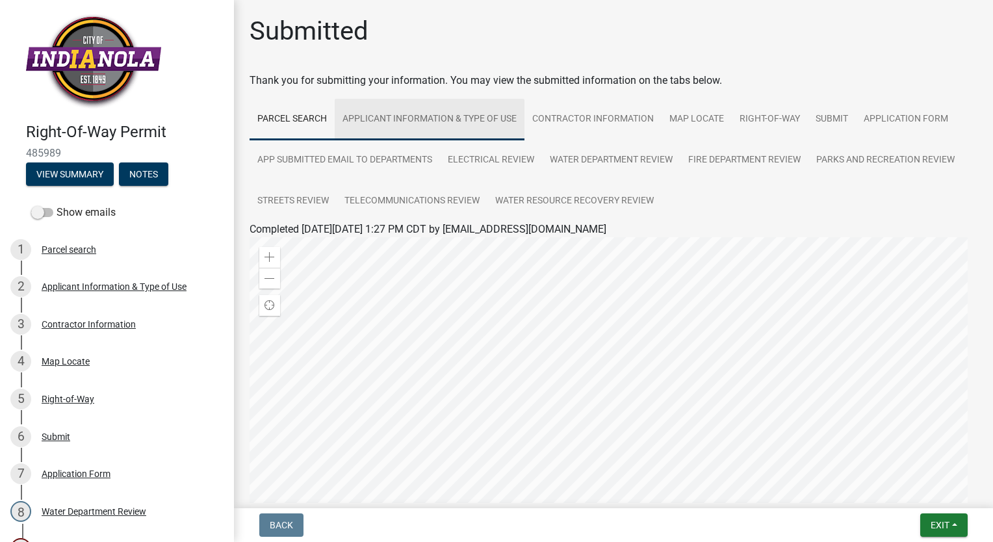
click at [405, 126] on link "Applicant Information & Type of Use" at bounding box center [430, 120] width 190 height 42
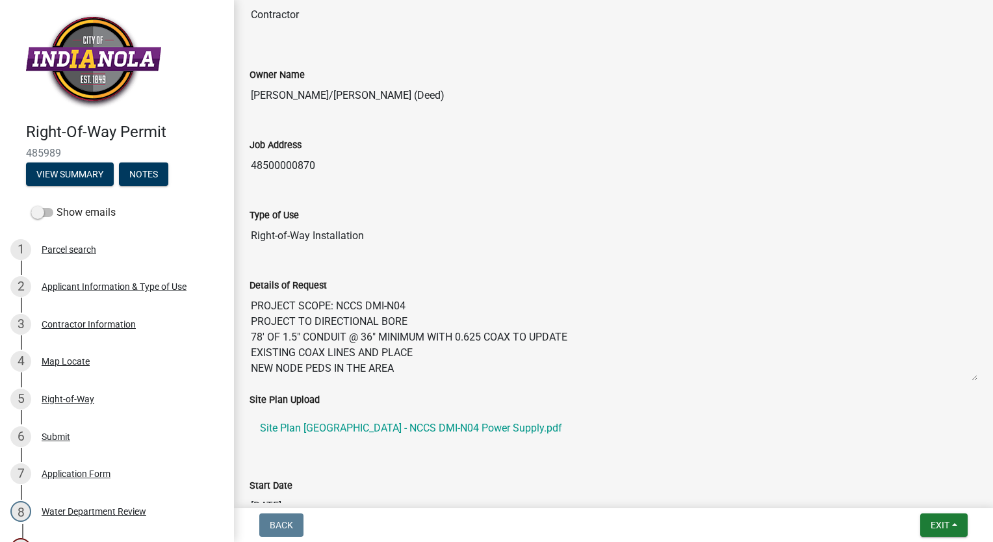
scroll to position [500, 0]
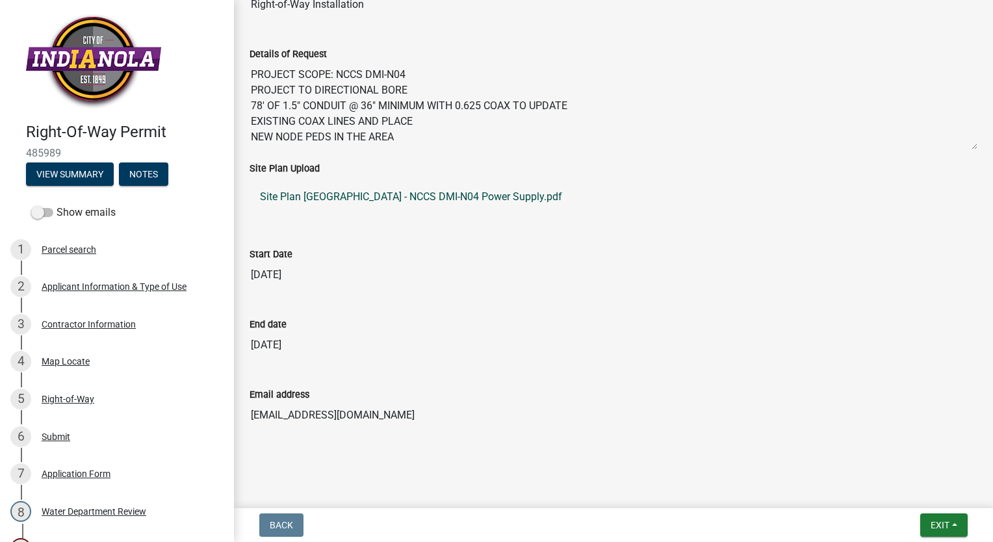
click at [371, 199] on link "Site Plan [GEOGRAPHIC_DATA] - NCCS DMI-N04 Power Supply.pdf" at bounding box center [613, 196] width 728 height 31
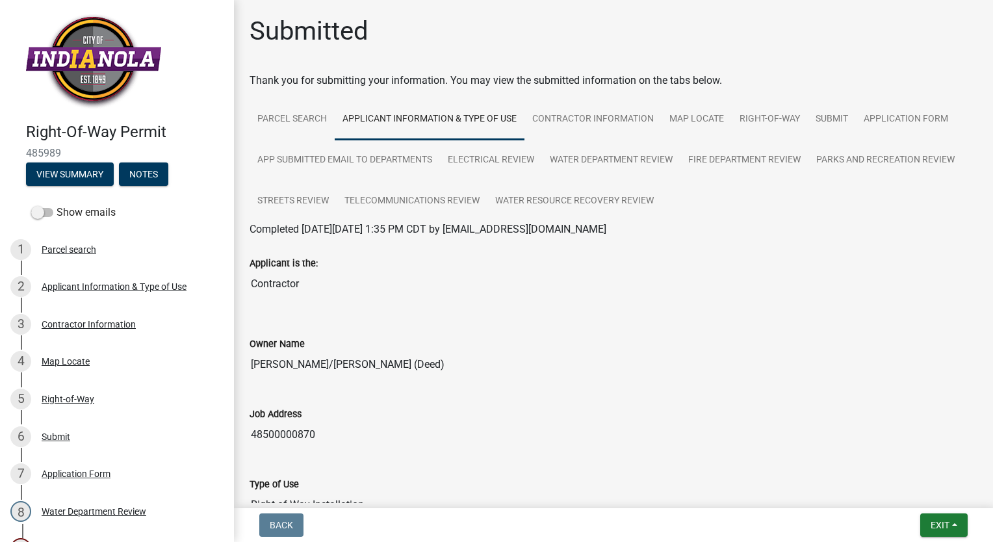
scroll to position [0, 0]
